Goal: Task Accomplishment & Management: Manage account settings

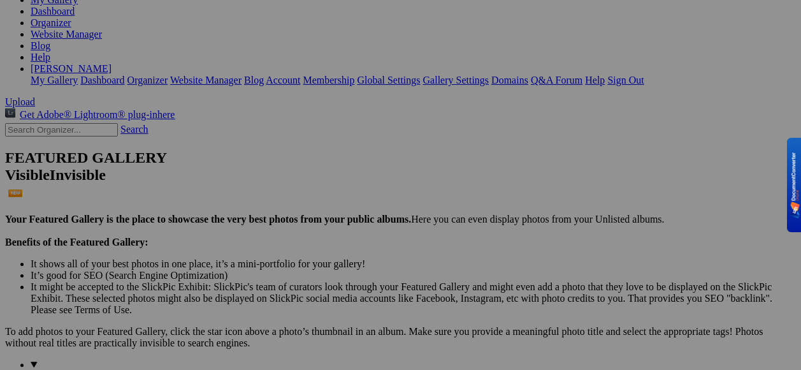
scroll to position [255, 0]
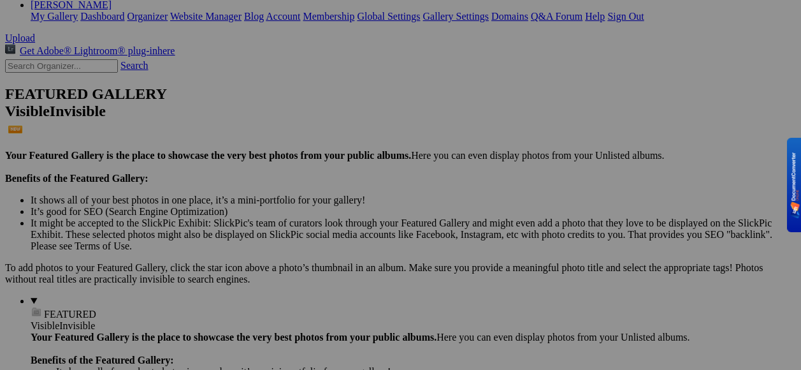
drag, startPoint x: 495, startPoint y: 263, endPoint x: 459, endPoint y: 268, distance: 36.8
